Goal: Obtain resource: Obtain resource

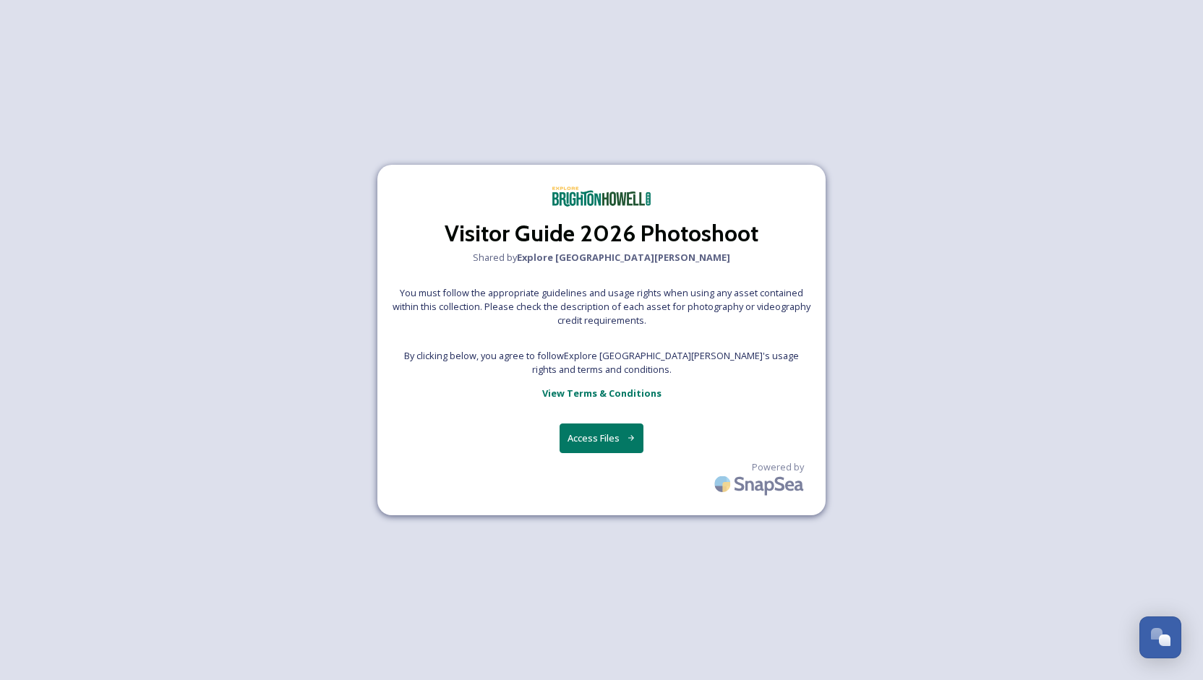
click at [603, 444] on button "Access Files" at bounding box center [601, 439] width 85 height 30
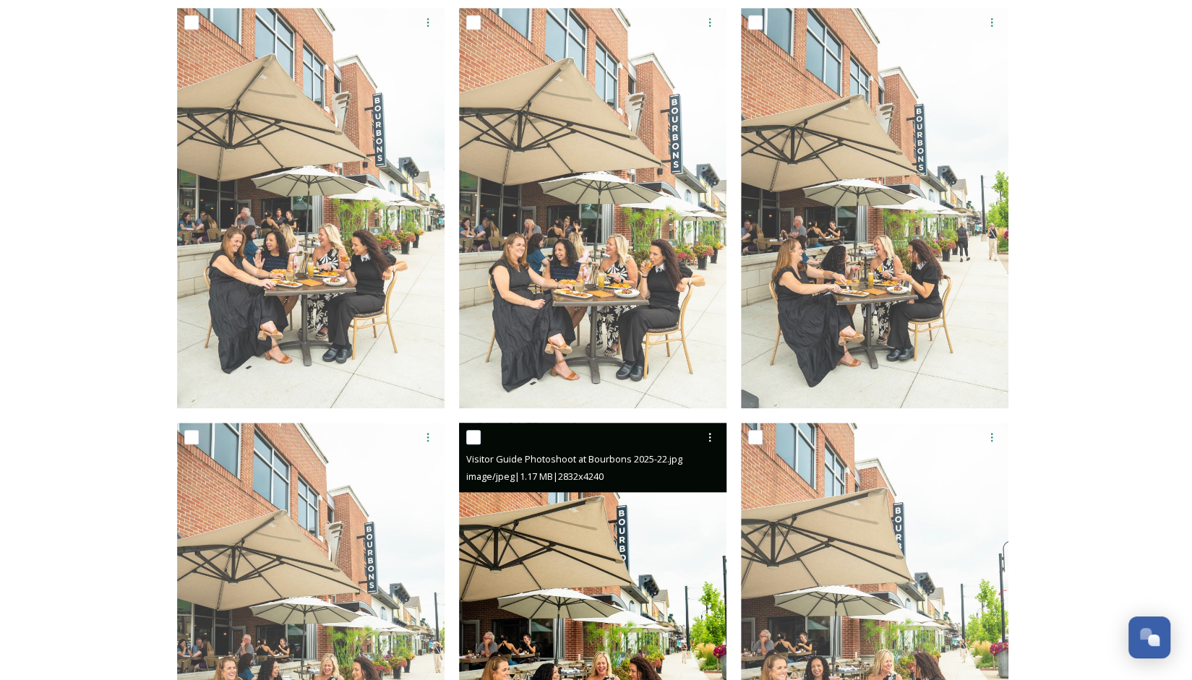
scroll to position [651, 0]
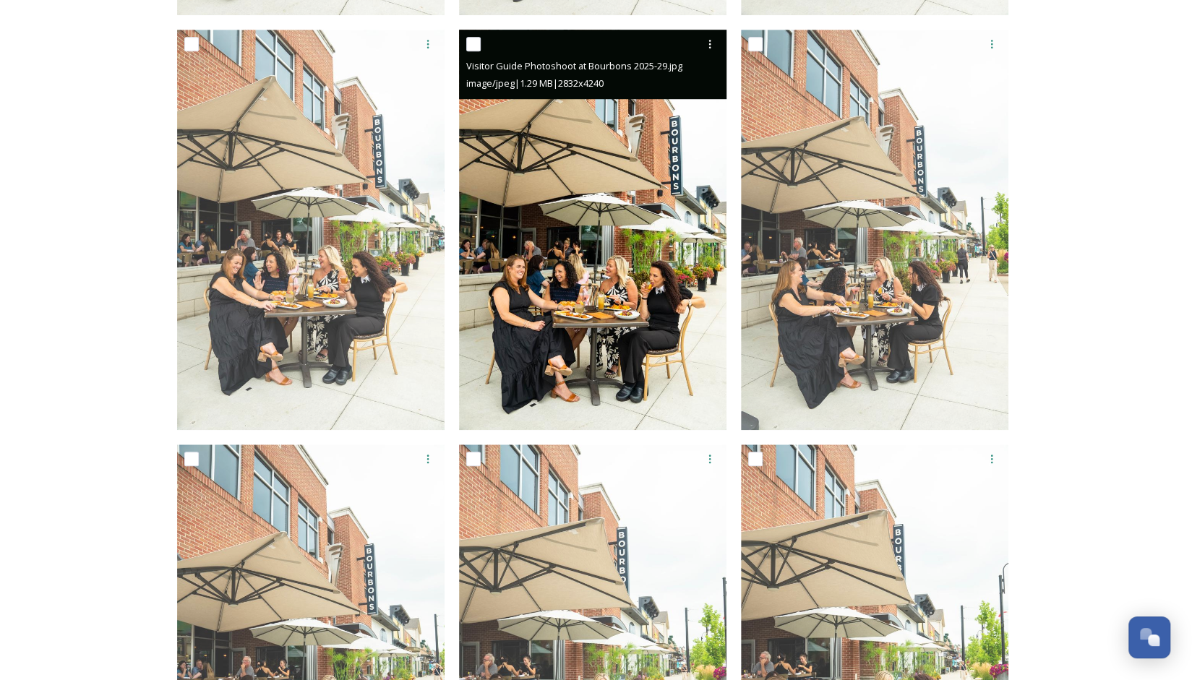
click at [620, 248] on img at bounding box center [592, 230] width 267 height 400
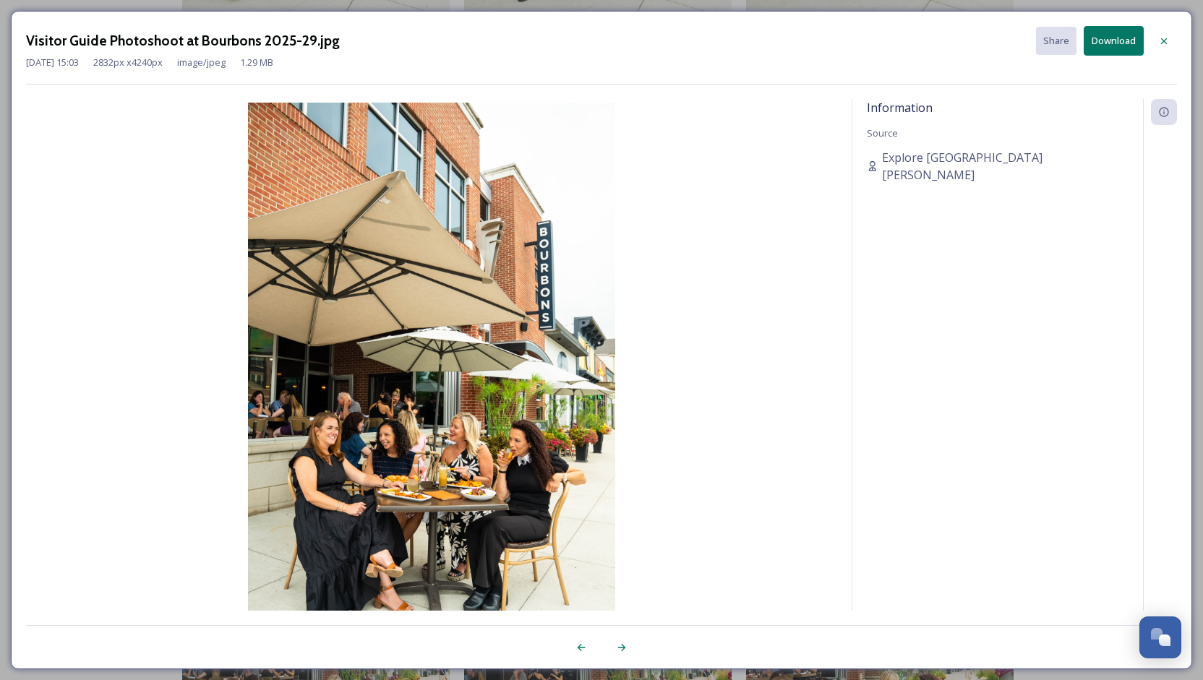
click at [426, 473] on img at bounding box center [431, 378] width 811 height 550
click at [1168, 38] on icon at bounding box center [1164, 41] width 12 height 12
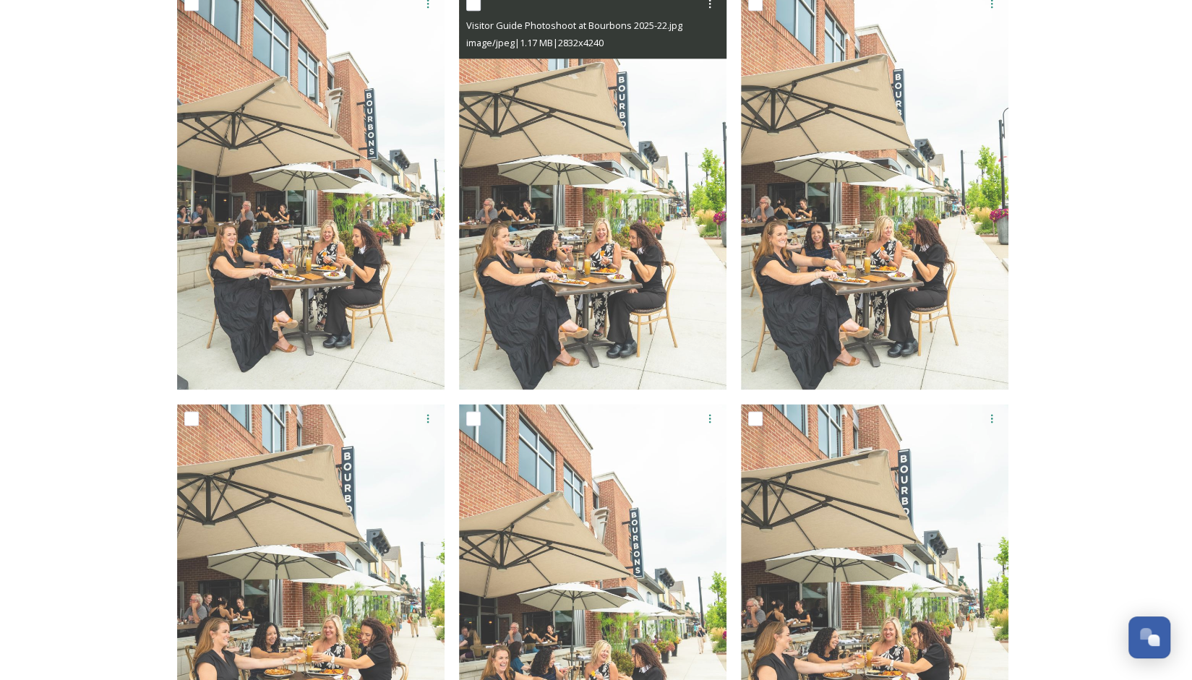
scroll to position [1229, 0]
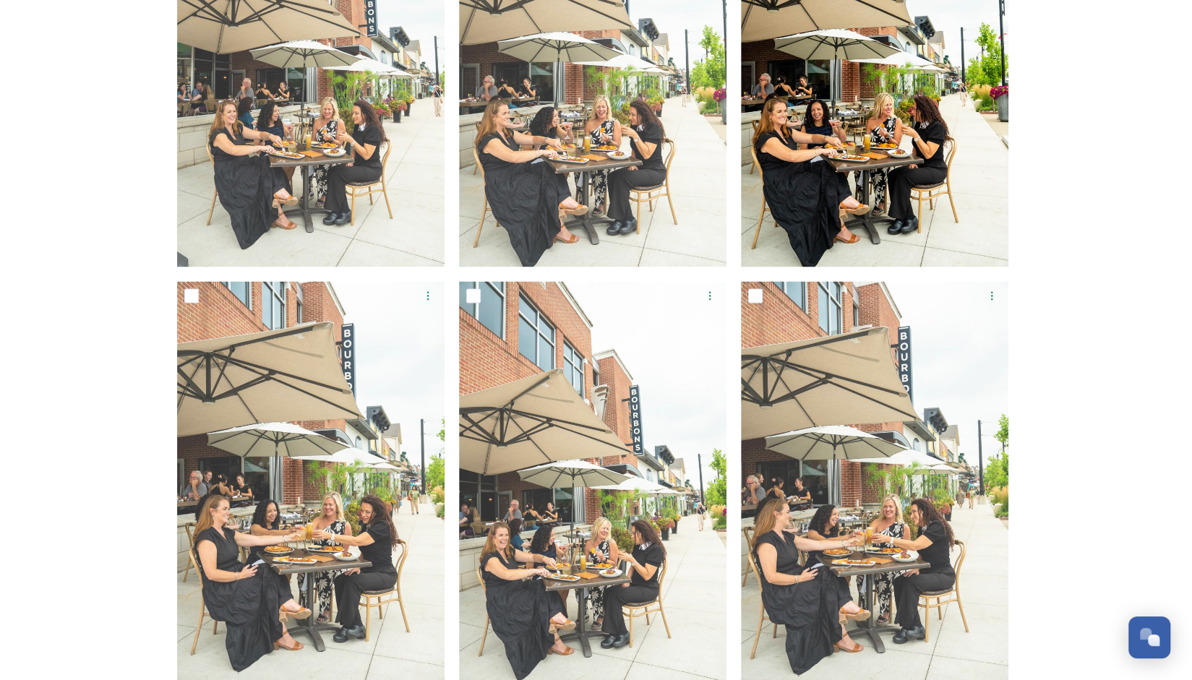
click at [935, 181] on img at bounding box center [874, 66] width 267 height 400
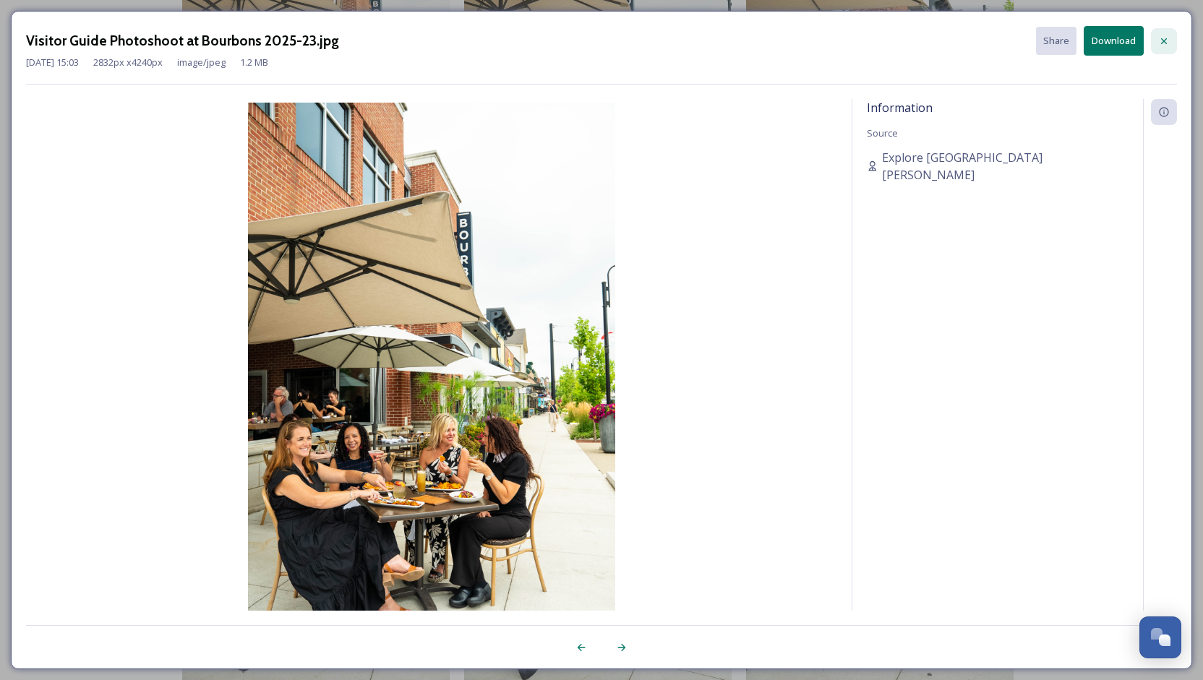
click at [1167, 40] on icon at bounding box center [1164, 41] width 12 height 12
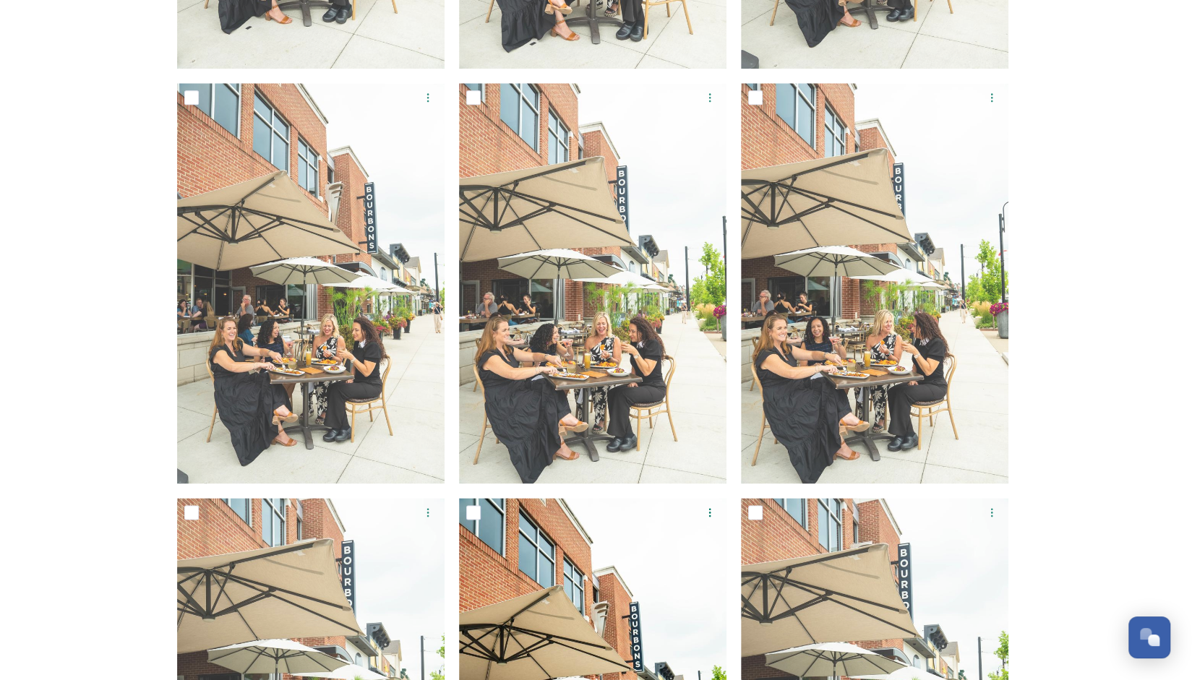
scroll to position [723, 0]
